Goal: Complete application form

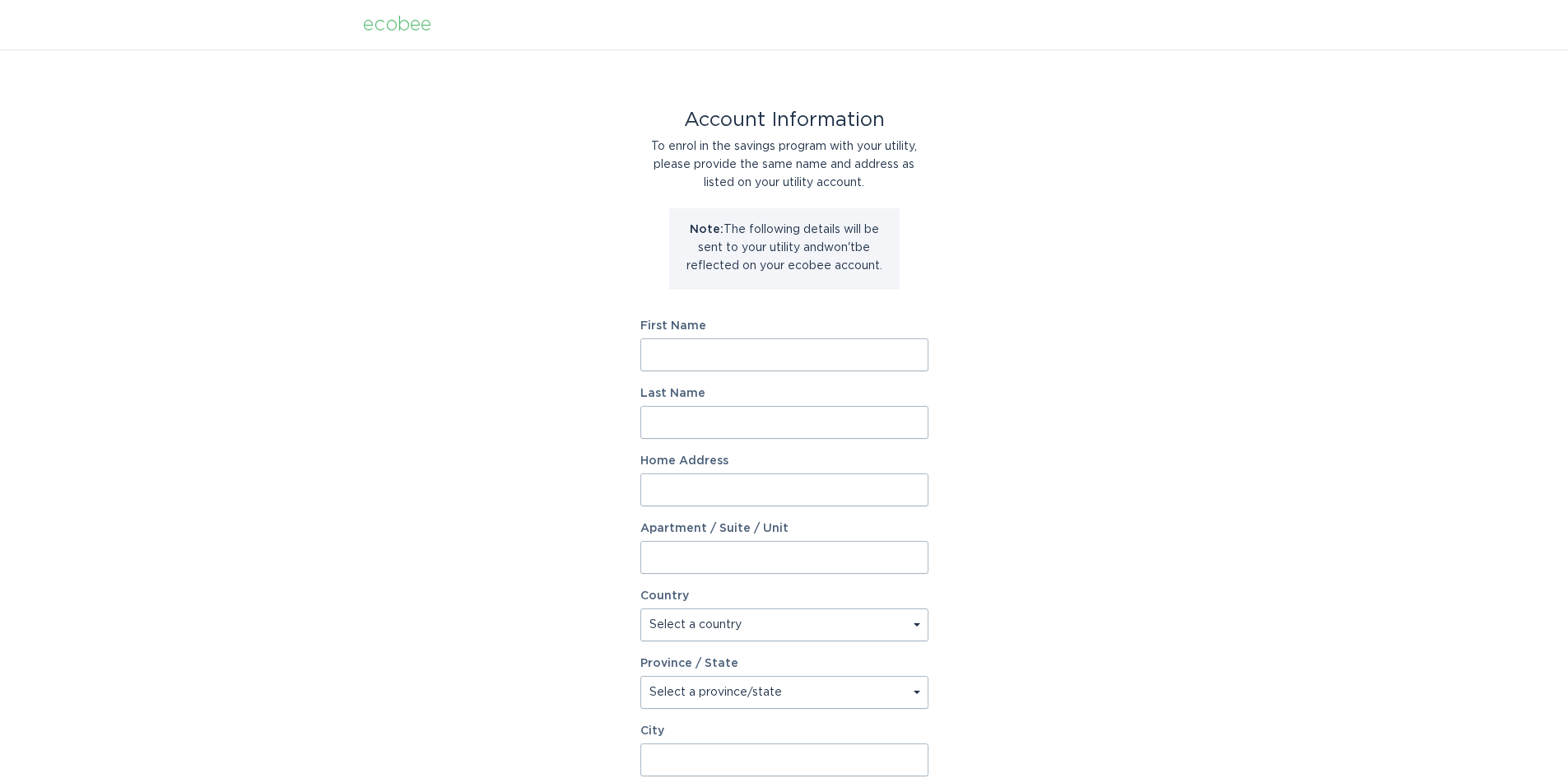
click at [765, 352] on input "First Name" at bounding box center [784, 354] width 288 height 33
type input "Tammy"
type input "Chamberlain"
type input "2224 N Gilpin St"
select select "US"
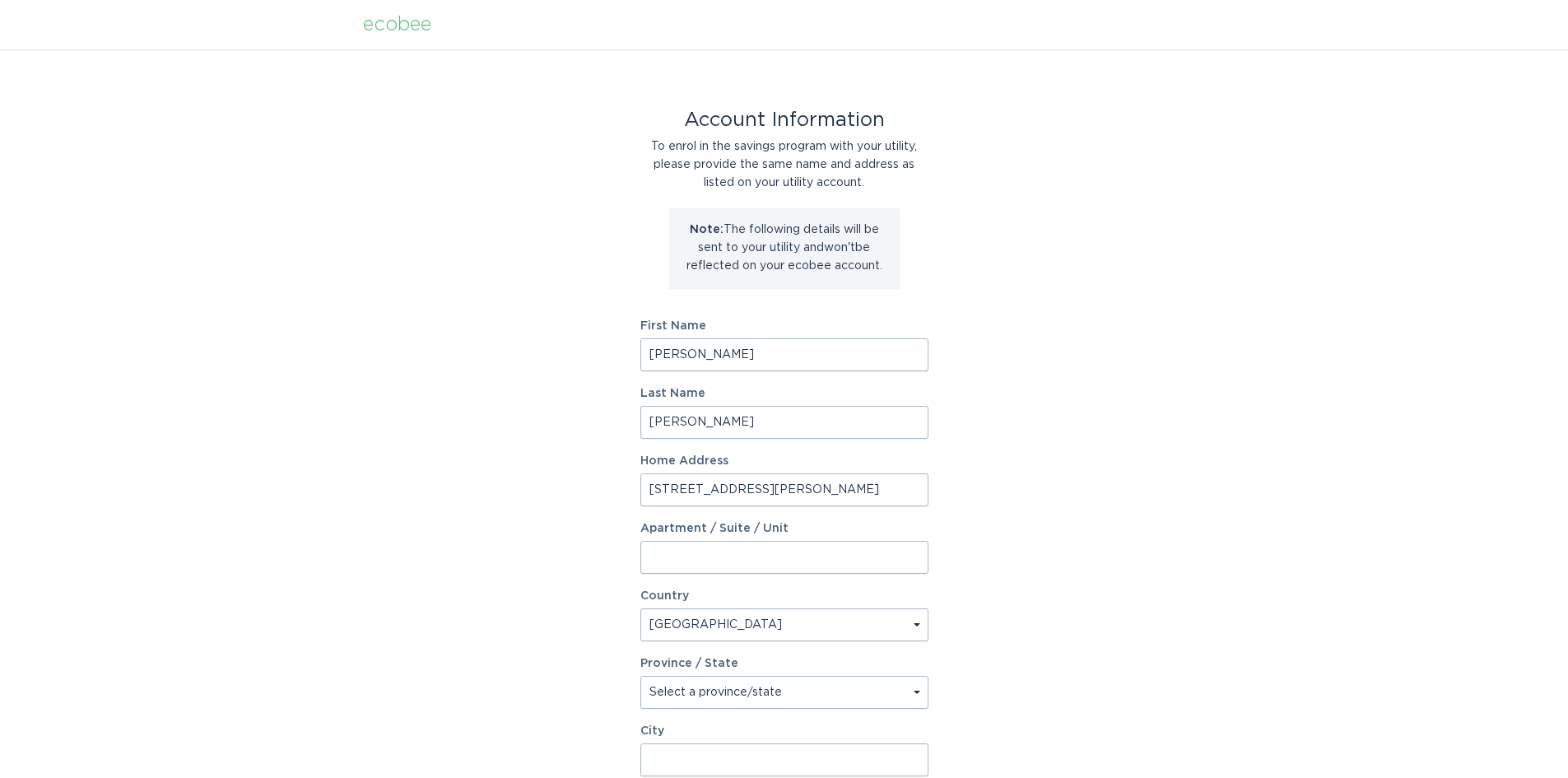
type input "Denver"
type input "80205"
select select "CO"
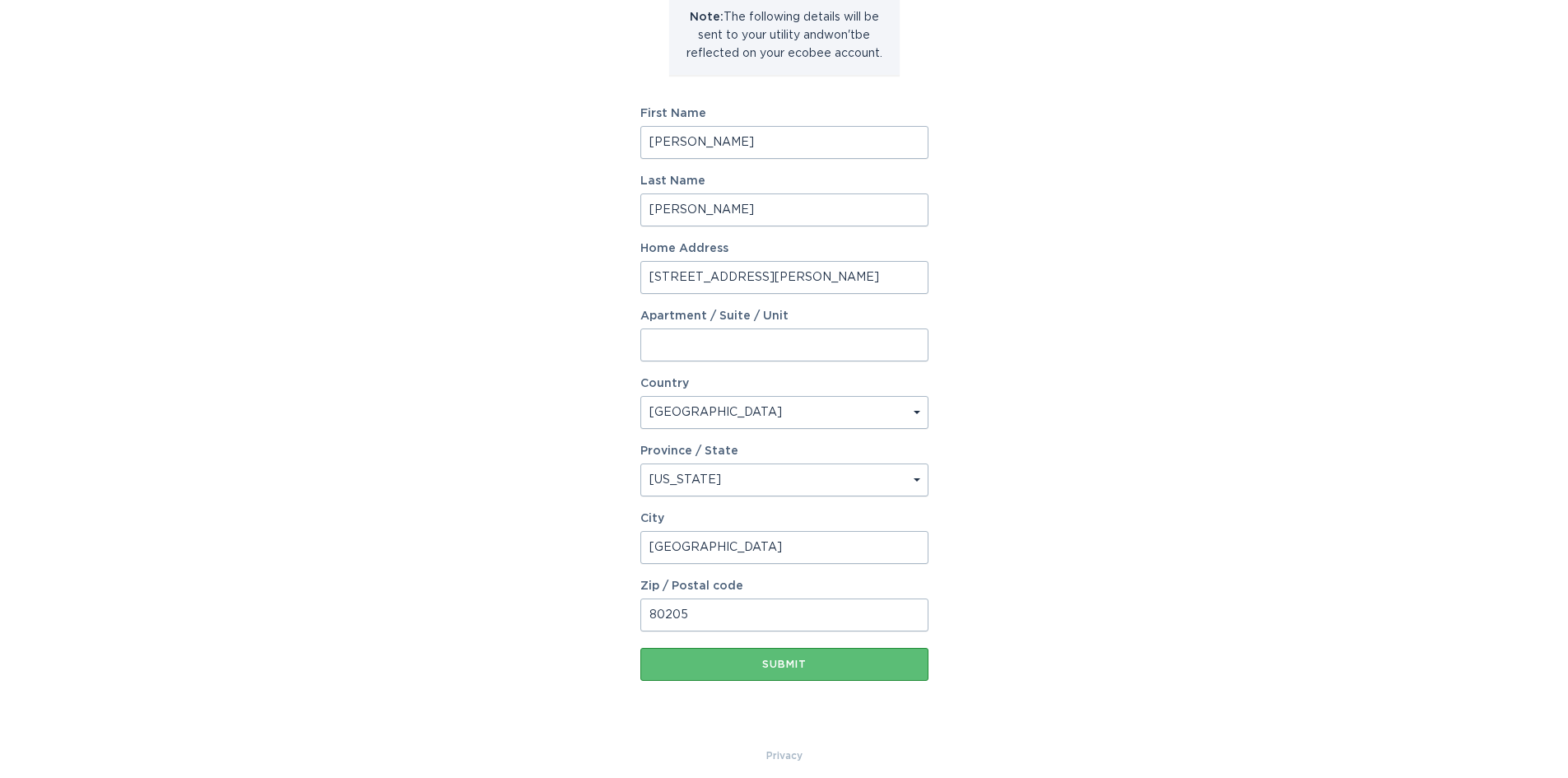
scroll to position [224, 0]
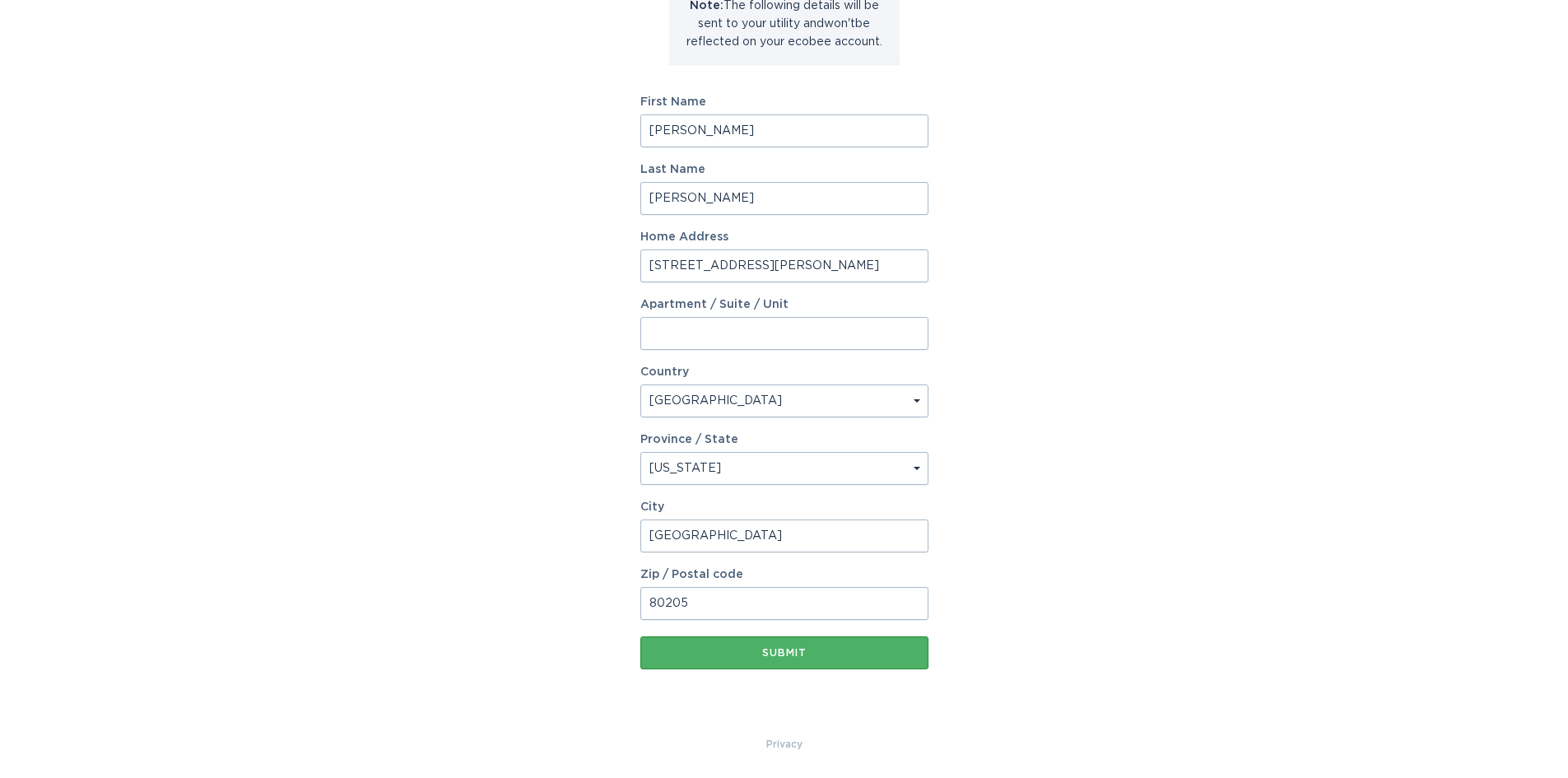
click at [792, 655] on div "Submit" at bounding box center [784, 652] width 272 height 10
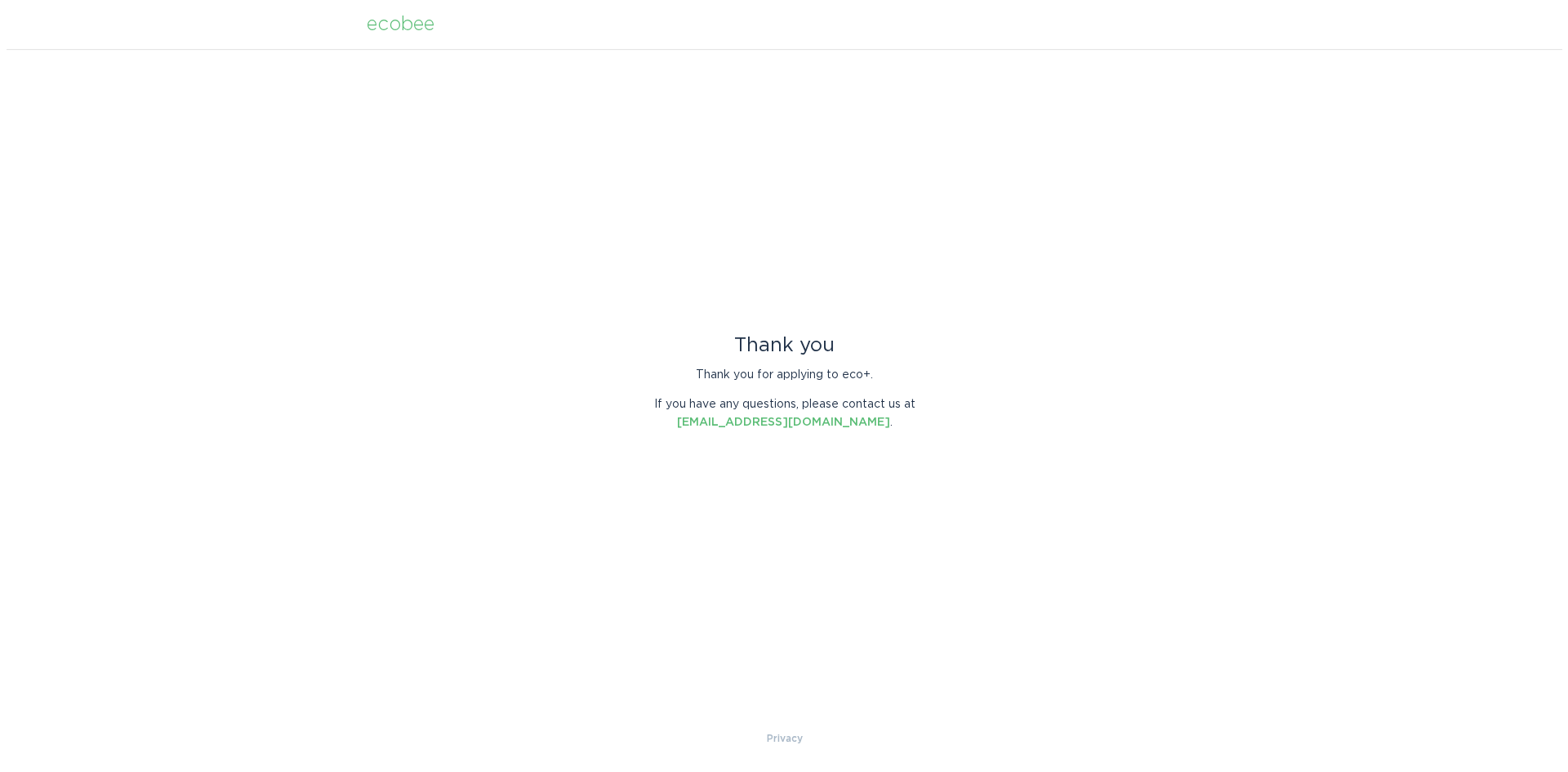
scroll to position [0, 0]
